Goal: Task Accomplishment & Management: Manage account settings

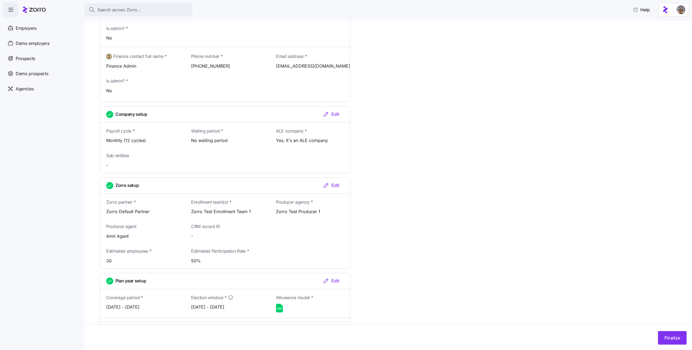
scroll to position [482, 0]
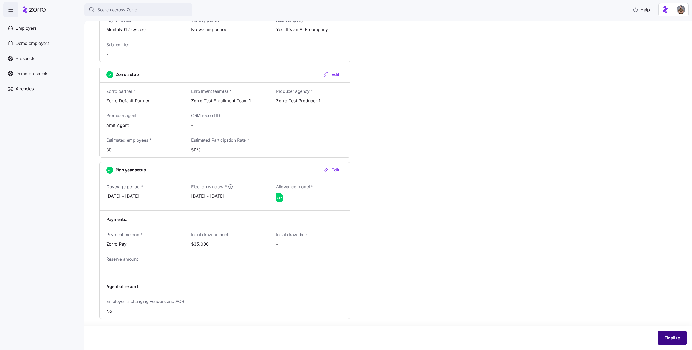
click at [663, 334] on button "Finalize" at bounding box center [672, 338] width 29 height 14
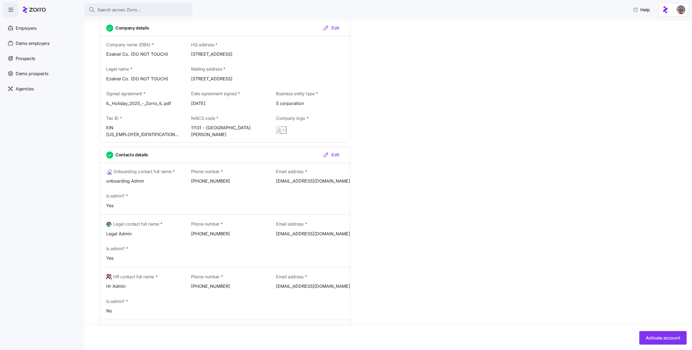
scroll to position [0, 0]
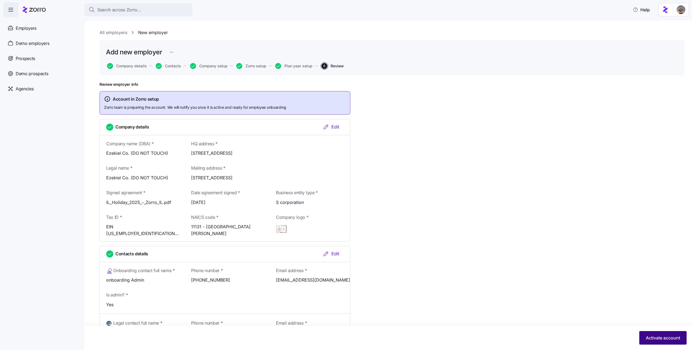
click at [663, 342] on button "Activate account" at bounding box center [662, 338] width 47 height 14
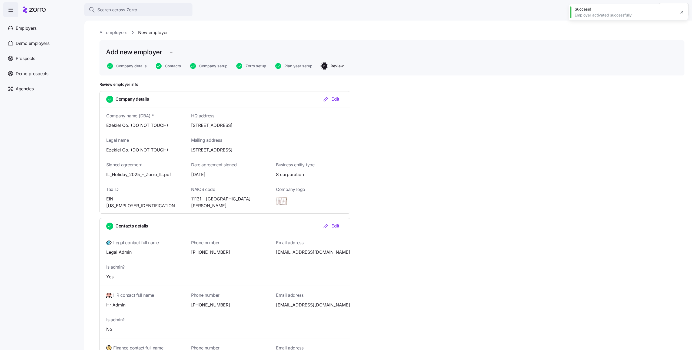
click at [514, 62] on div "Add new employer Company details Contacts Company setup Zorro setup Plan year s…" at bounding box center [391, 57] width 585 height 35
click at [32, 12] on icon at bounding box center [34, 9] width 23 height 6
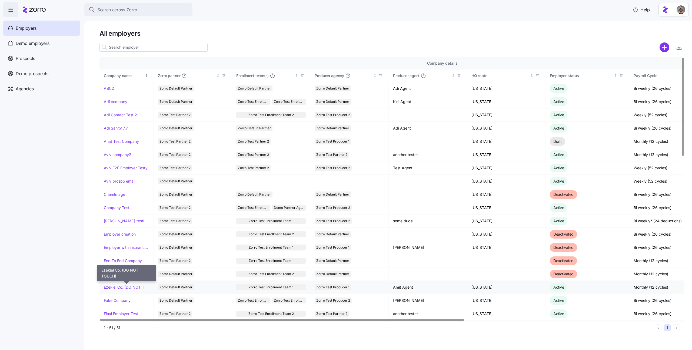
click at [125, 286] on link "Ezekiel Co. (DO NOT TOUCH)" at bounding box center [126, 286] width 45 height 5
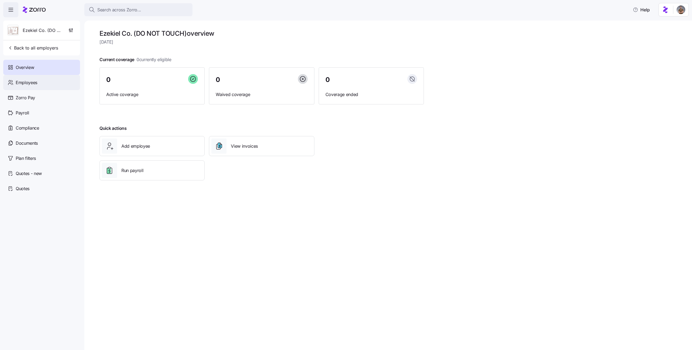
click at [36, 83] on span "Employees" at bounding box center [27, 82] width 22 height 7
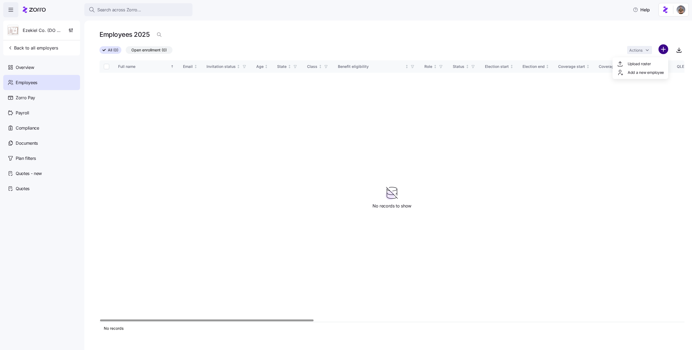
click at [663, 51] on html "Search across Zorro... Help [DEMOGRAPHIC_DATA] Co. (DO NOT TOUCH) Back to all e…" at bounding box center [346, 173] width 692 height 346
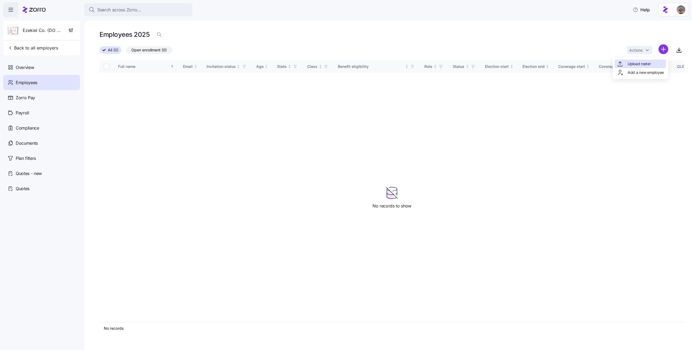
click at [642, 65] on span "Upload roster" at bounding box center [638, 63] width 23 height 5
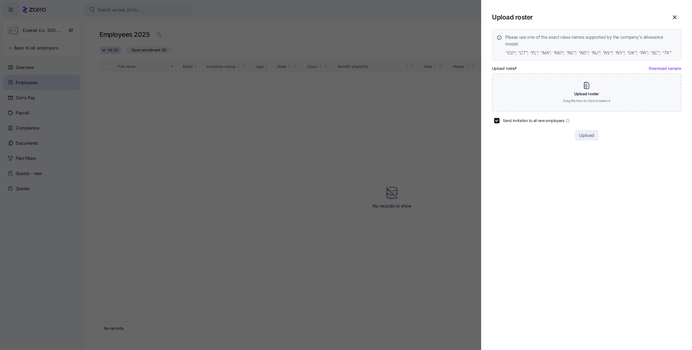
click at [658, 67] on link "Download sample" at bounding box center [665, 68] width 32 height 5
click at [396, 136] on div at bounding box center [346, 175] width 692 height 350
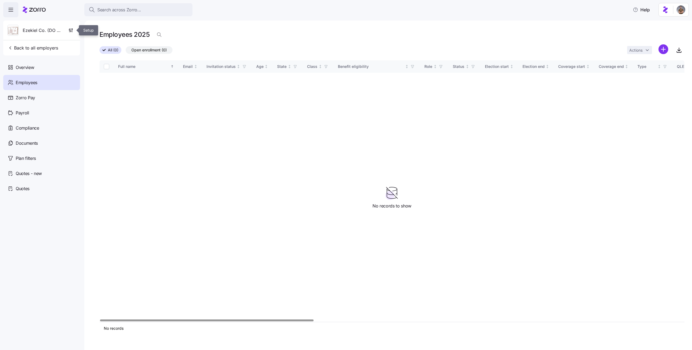
click at [76, 34] on div "Ezekiel Co. (DO NOT TOUCH)" at bounding box center [41, 30] width 72 height 19
click at [74, 32] on span "button" at bounding box center [70, 30] width 9 height 10
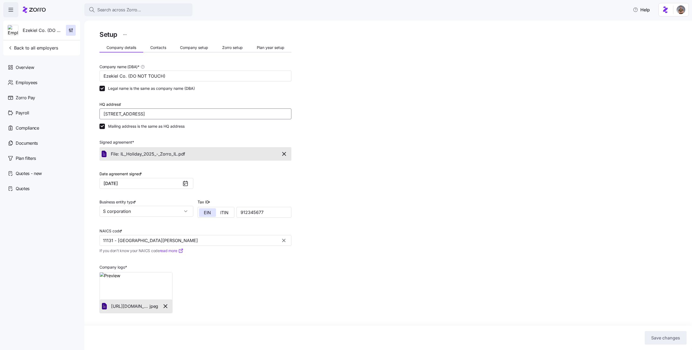
click at [189, 116] on input "[STREET_ADDRESS]" at bounding box center [195, 113] width 192 height 11
click at [418, 121] on div "Setup Company details Contacts Company setup Zorro setup Plan year setup Compan…" at bounding box center [391, 184] width 585 height 310
click at [276, 42] on div "Setup Company details Contacts Company setup Zorro setup Plan year setup Compan…" at bounding box center [195, 184] width 192 height 310
